Goal: Check status

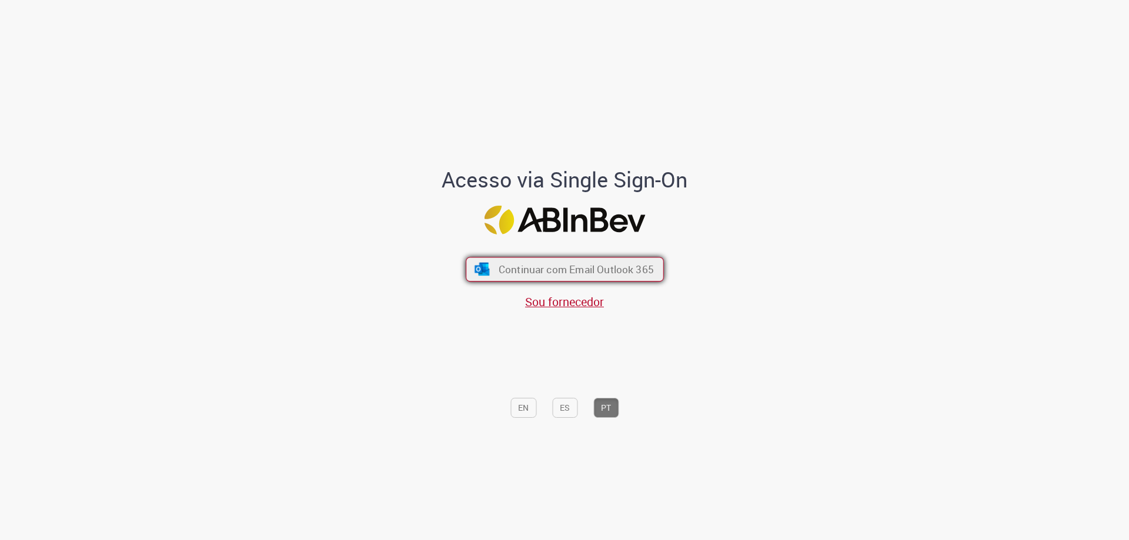
click at [623, 269] on span "Continuar com Email Outlook 365" at bounding box center [575, 270] width 155 height 14
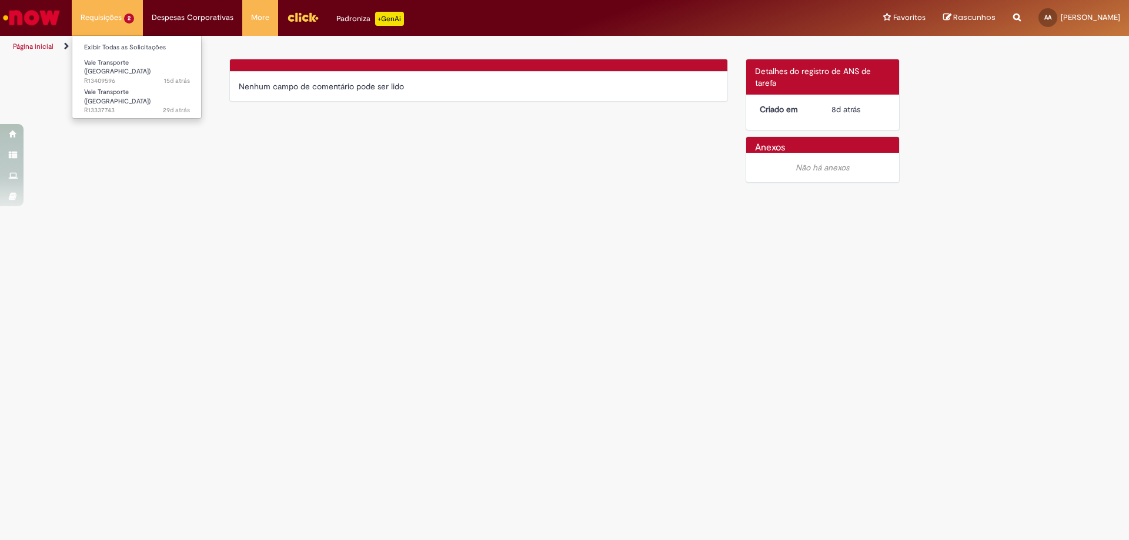
click at [103, 21] on li "Requisições 2 Exibir Todas as Solicitações Vale Transporte (VT) 15d atrás 15 di…" at bounding box center [107, 17] width 71 height 35
click at [116, 76] on span "15d atrás 15 dias atrás R13409596" at bounding box center [137, 80] width 106 height 9
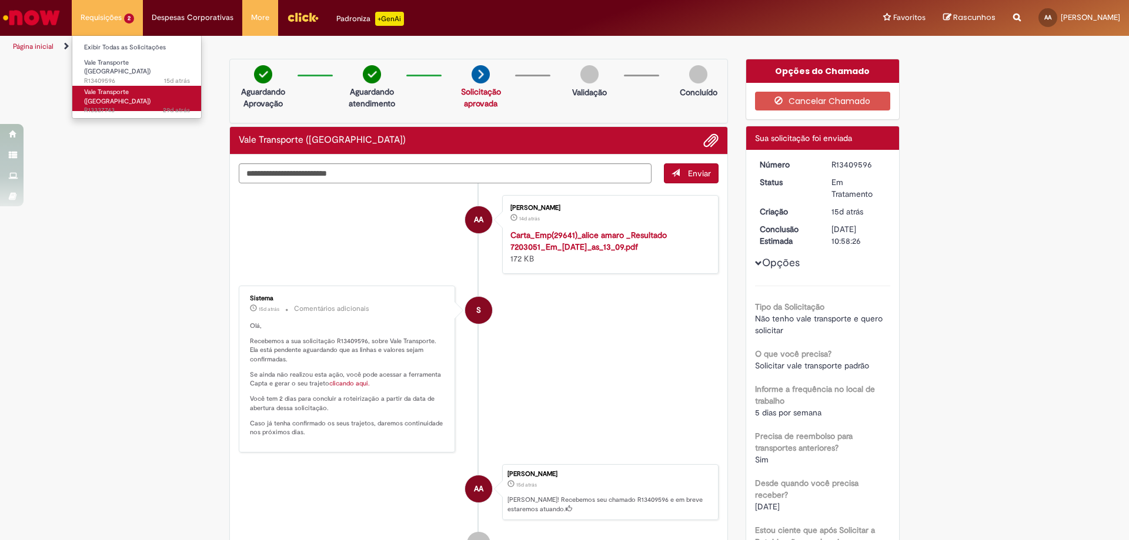
click at [140, 106] on span "29d atrás 29 dias atrás R13337743" at bounding box center [137, 110] width 106 height 9
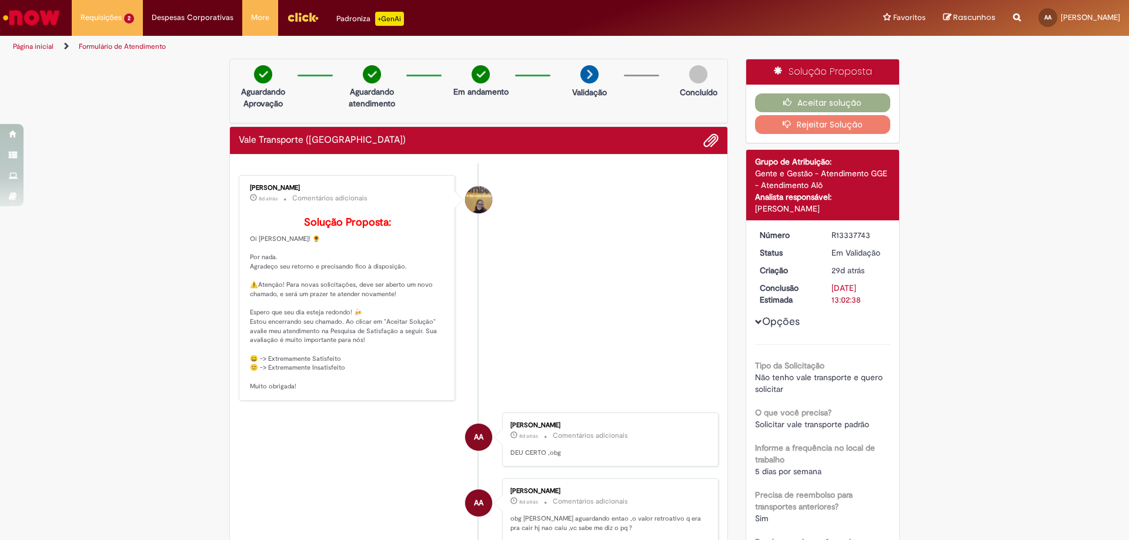
scroll to position [59, 0]
